Goal: Task Accomplishment & Management: Complete application form

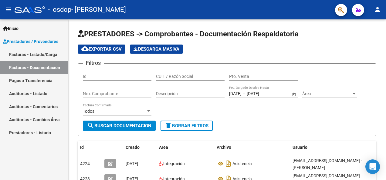
click at [35, 54] on link "Facturas - Listado/Carga" at bounding box center [34, 54] width 68 height 13
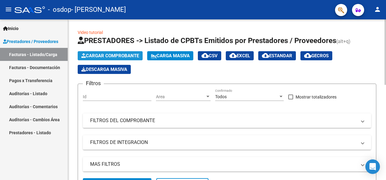
click at [111, 57] on span "Cargar Comprobante" at bounding box center [110, 55] width 58 height 5
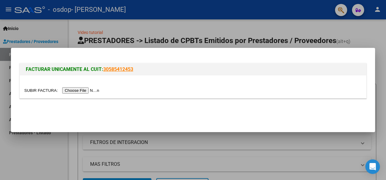
click at [83, 88] on input "file" at bounding box center [62, 90] width 77 height 6
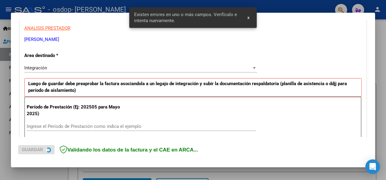
scroll to position [140, 0]
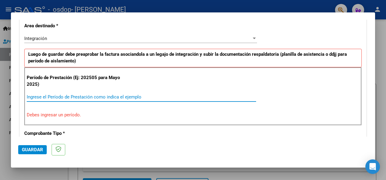
click at [106, 95] on input "Ingrese el Período de Prestación como indica el ejemplo" at bounding box center [141, 96] width 229 height 5
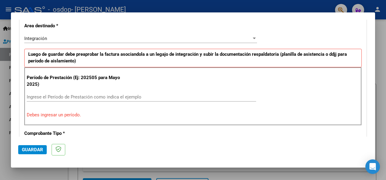
drag, startPoint x: 364, startPoint y: 64, endPoint x: 369, endPoint y: 41, distance: 23.9
click at [369, 41] on mat-dialog-content "COMPROBANTE VER COMPROBANTE El comprobante fue leído exitosamente. DATOS DEL CO…" at bounding box center [193, 78] width 364 height 117
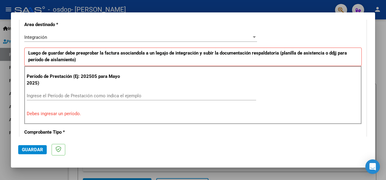
scroll to position [142, 0]
click at [134, 94] on input "Ingrese el Período de Prestación como indica el ejemplo" at bounding box center [141, 95] width 229 height 5
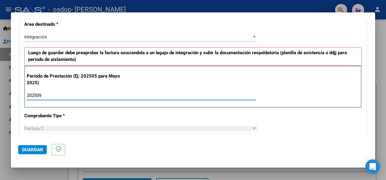
type input "202509"
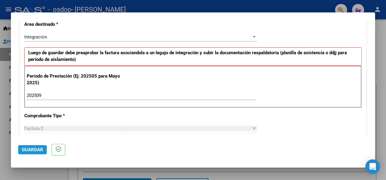
click at [34, 151] on span "Guardar" at bounding box center [32, 149] width 21 height 5
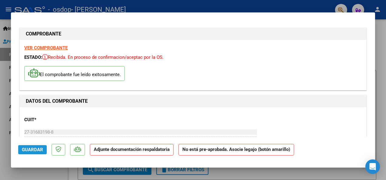
click at [35, 150] on span "Guardar" at bounding box center [32, 149] width 21 height 5
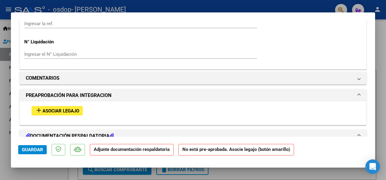
scroll to position [481, 0]
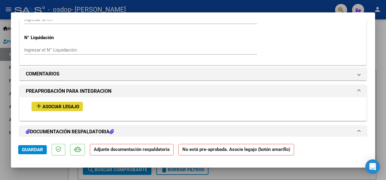
click at [63, 105] on span "Asociar Legajo" at bounding box center [60, 106] width 37 height 5
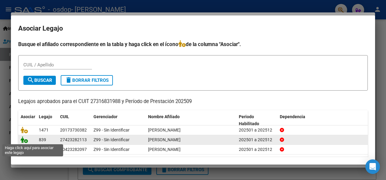
click at [25, 141] on icon at bounding box center [24, 140] width 7 height 7
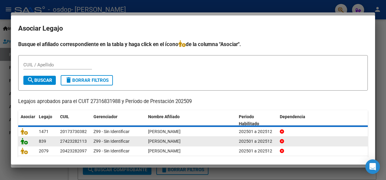
scroll to position [497, 0]
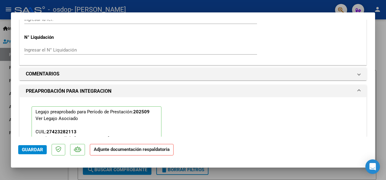
click at [31, 148] on span "Guardar" at bounding box center [32, 149] width 21 height 5
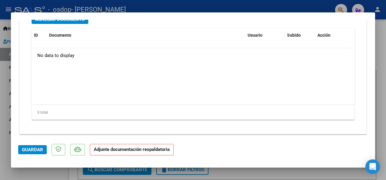
scroll to position [668, 0]
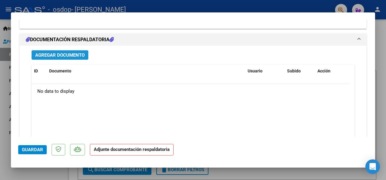
click at [59, 55] on span "Agregar Documento" at bounding box center [59, 55] width 49 height 5
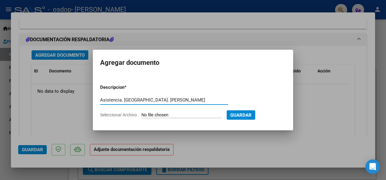
type input "Asistencia. [GEOGRAPHIC_DATA]. [PERSON_NAME]"
click at [157, 116] on input "Seleccionar Archivo" at bounding box center [181, 116] width 80 height 6
click at [159, 115] on input "Seleccionar Archivo" at bounding box center [181, 116] width 80 height 6
type input "C:\fakepath\Septiembre. Asistencia.pdf"
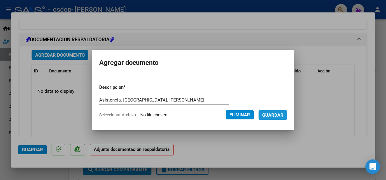
click at [268, 113] on span "Guardar" at bounding box center [272, 115] width 21 height 5
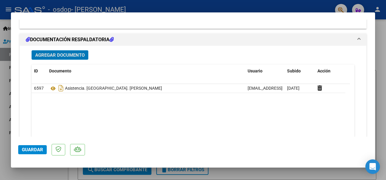
click at [33, 151] on span "Guardar" at bounding box center [32, 149] width 21 height 5
click at [41, 150] on span "Guardar" at bounding box center [32, 149] width 21 height 5
click at [265, 8] on div at bounding box center [193, 90] width 386 height 180
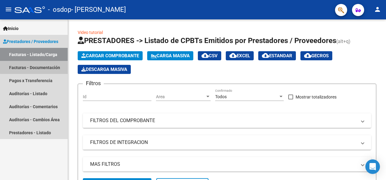
click at [41, 66] on link "Facturas - Documentación" at bounding box center [34, 67] width 68 height 13
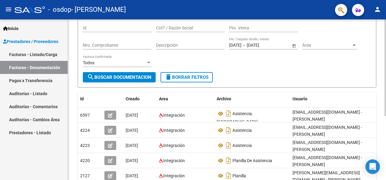
scroll to position [49, 0]
click at [386, 75] on html "menu - osdop - [PERSON_NAME] person Inicio Instructivos Contacto OS Prestadores…" at bounding box center [193, 90] width 386 height 180
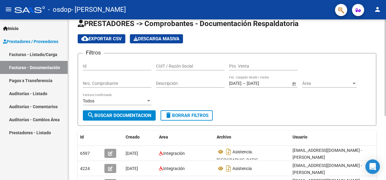
scroll to position [0, 0]
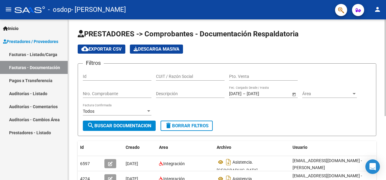
click at [386, 16] on html "menu - osdop - [PERSON_NAME] person Inicio Instructivos Contacto OS Prestadores…" at bounding box center [193, 90] width 386 height 180
click at [38, 57] on link "Facturas - Listado/Carga" at bounding box center [34, 54] width 68 height 13
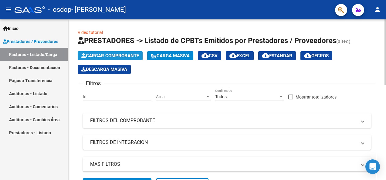
click at [95, 56] on span "Cargar Comprobante" at bounding box center [110, 55] width 58 height 5
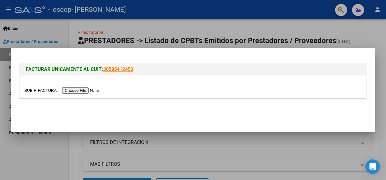
click at [81, 89] on input "file" at bounding box center [62, 90] width 77 height 6
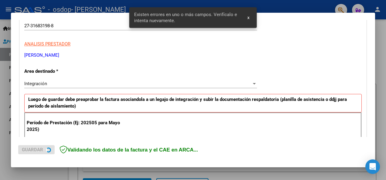
scroll to position [140, 0]
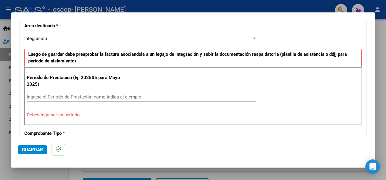
click at [102, 97] on input "Ingrese el Período de Prestación como indica el ejemplo" at bounding box center [141, 96] width 229 height 5
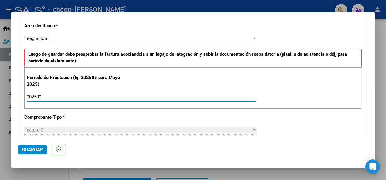
type input "202509"
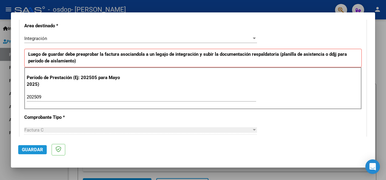
click at [36, 148] on span "Guardar" at bounding box center [32, 149] width 21 height 5
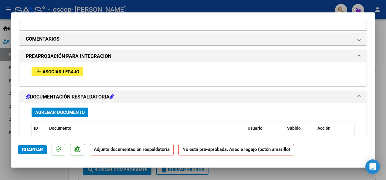
scroll to position [522, 0]
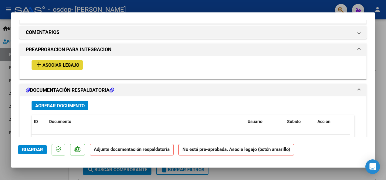
click at [67, 65] on span "Asociar Legajo" at bounding box center [60, 65] width 37 height 5
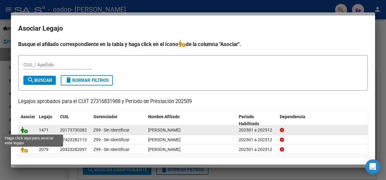
click at [25, 131] on icon at bounding box center [24, 130] width 7 height 7
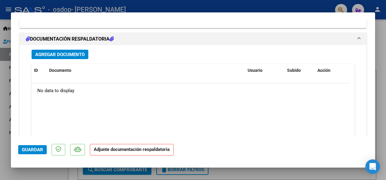
scroll to position [680, 0]
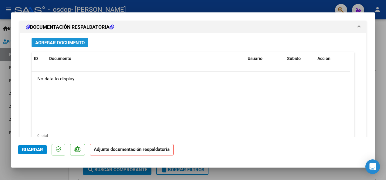
click at [68, 41] on span "Agregar Documento" at bounding box center [59, 42] width 49 height 5
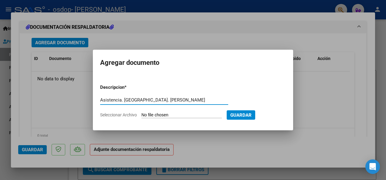
type input "Asistencia. [GEOGRAPHIC_DATA]. [PERSON_NAME]"
click at [158, 113] on input "Seleccionar Archivo" at bounding box center [181, 116] width 80 height 6
type input "C:\fakepath\Asistencia.Septiembre. [PERSON_NAME].pdf"
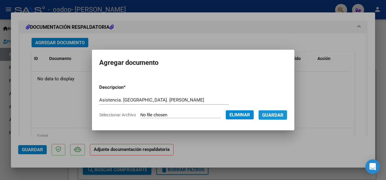
click at [270, 113] on span "Guardar" at bounding box center [272, 115] width 21 height 5
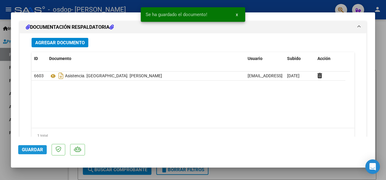
click at [34, 150] on span "Guardar" at bounding box center [32, 149] width 21 height 5
click at [294, 5] on div at bounding box center [193, 90] width 386 height 180
type input "$ 0,00"
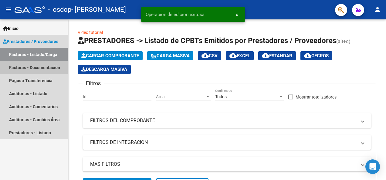
click at [32, 67] on link "Facturas - Documentación" at bounding box center [34, 67] width 68 height 13
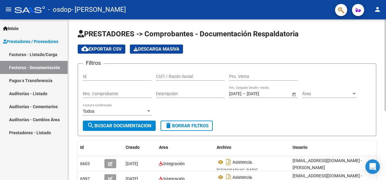
click at [386, 29] on html "menu - osdop - [PERSON_NAME] person Inicio Instructivos Contacto OS Prestadores…" at bounding box center [193, 90] width 386 height 180
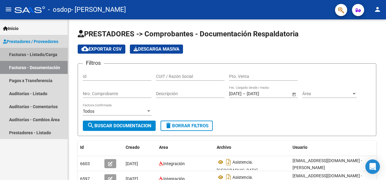
click at [37, 55] on link "Facturas - Listado/Carga" at bounding box center [34, 54] width 68 height 13
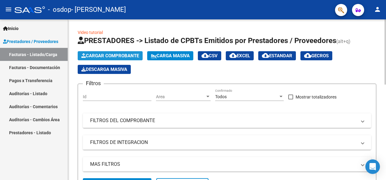
click at [101, 56] on span "Cargar Comprobante" at bounding box center [110, 55] width 58 height 5
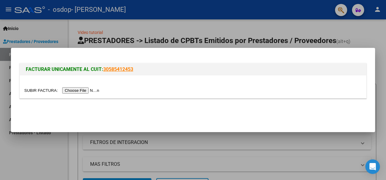
click at [81, 91] on input "file" at bounding box center [62, 90] width 77 height 6
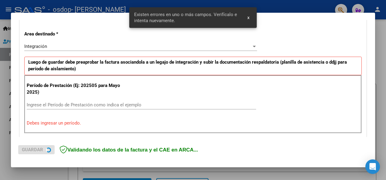
scroll to position [140, 0]
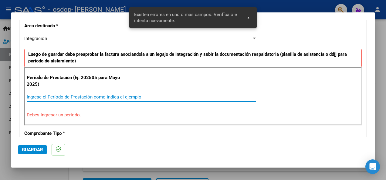
click at [72, 96] on input "Ingrese el Período de Prestación como indica el ejemplo" at bounding box center [141, 96] width 229 height 5
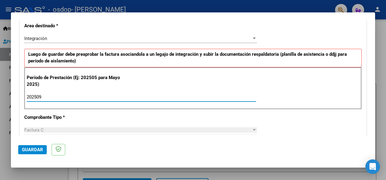
type input "202509"
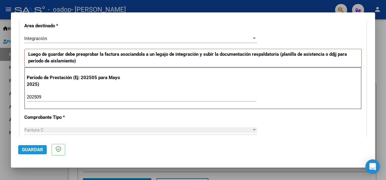
click at [40, 149] on span "Guardar" at bounding box center [32, 149] width 21 height 5
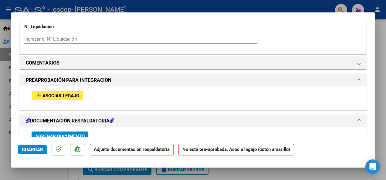
scroll to position [498, 0]
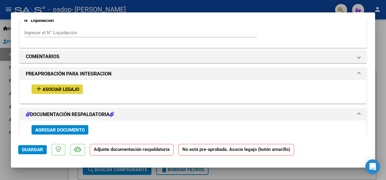
click at [66, 89] on span "Asociar Legajo" at bounding box center [60, 89] width 37 height 5
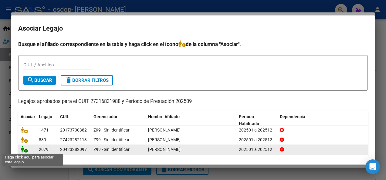
click at [25, 148] on icon at bounding box center [24, 149] width 7 height 7
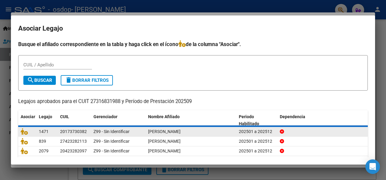
scroll to position [514, 0]
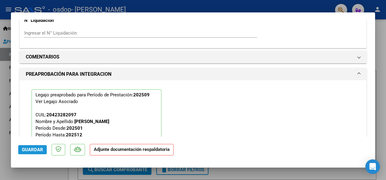
click at [20, 151] on button "Guardar" at bounding box center [32, 149] width 29 height 9
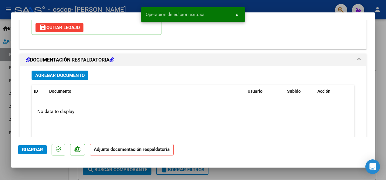
scroll to position [659, 0]
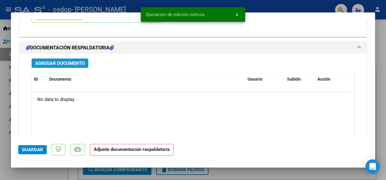
click at [76, 61] on span "Agregar Documento" at bounding box center [59, 63] width 49 height 5
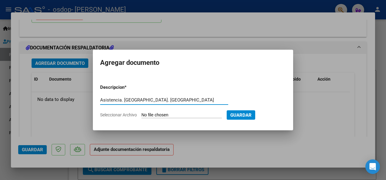
type input "Asistencia. [GEOGRAPHIC_DATA]. [GEOGRAPHIC_DATA]"
click at [180, 114] on input "Seleccionar Archivo" at bounding box center [181, 116] width 80 height 6
type input "C:\fakepath\Asistencia. [GEOGRAPHIC_DATA]. [PERSON_NAME].pdf"
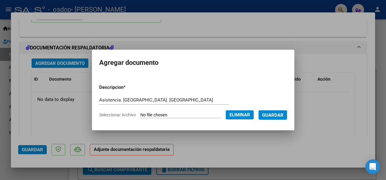
click at [267, 113] on span "Guardar" at bounding box center [272, 115] width 21 height 5
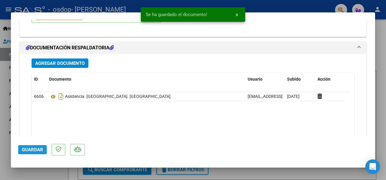
click at [38, 150] on span "Guardar" at bounding box center [32, 149] width 21 height 5
click at [270, 9] on div at bounding box center [193, 90] width 386 height 180
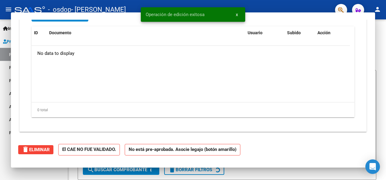
scroll to position [0, 0]
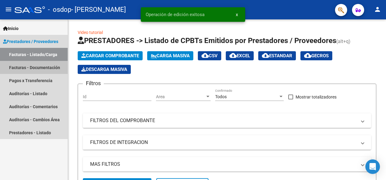
click at [43, 67] on link "Facturas - Documentación" at bounding box center [34, 67] width 68 height 13
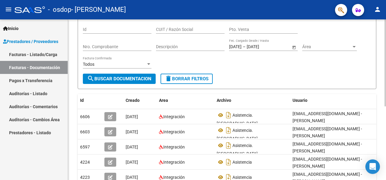
scroll to position [57, 0]
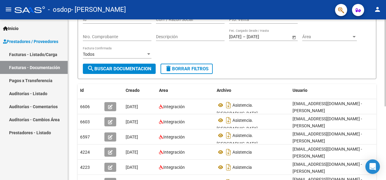
click at [386, 80] on html "menu - osdop - [PERSON_NAME] person Inicio Instructivos Contacto OS Prestadores…" at bounding box center [193, 90] width 386 height 180
